Goal: Book appointment/travel/reservation

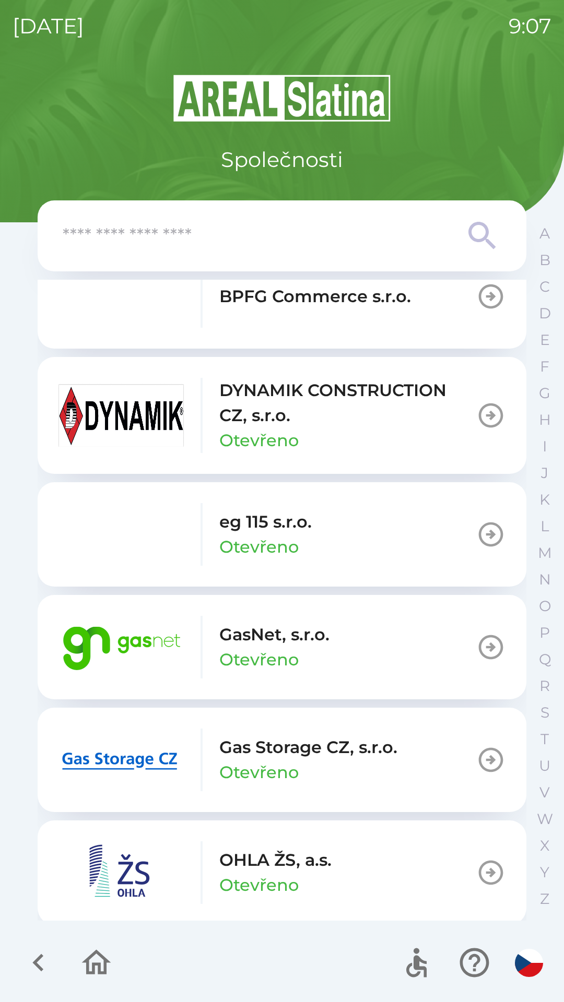
scroll to position [526, 0]
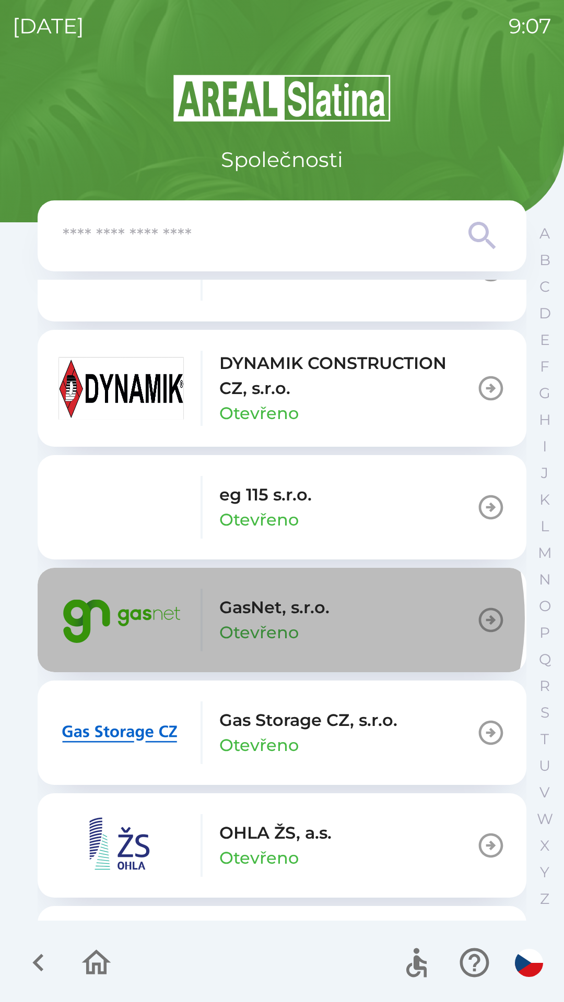
click at [264, 618] on p "GasNet, s.r.o." at bounding box center [274, 607] width 110 height 25
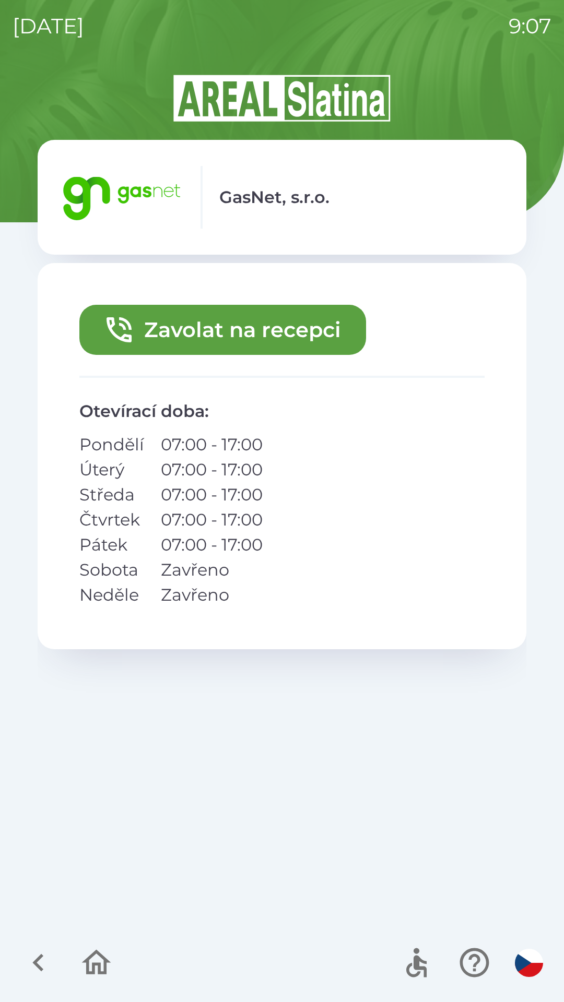
click at [158, 332] on button "Zavolat na recepci" at bounding box center [222, 330] width 286 height 50
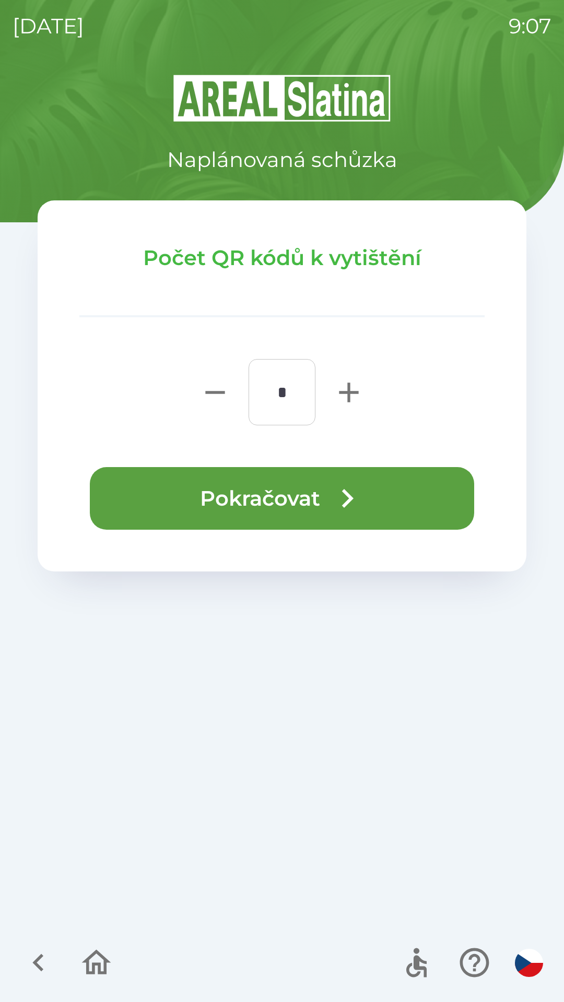
click at [220, 499] on button "Pokračovat" at bounding box center [282, 498] width 384 height 63
